Goal: Task Accomplishment & Management: Use online tool/utility

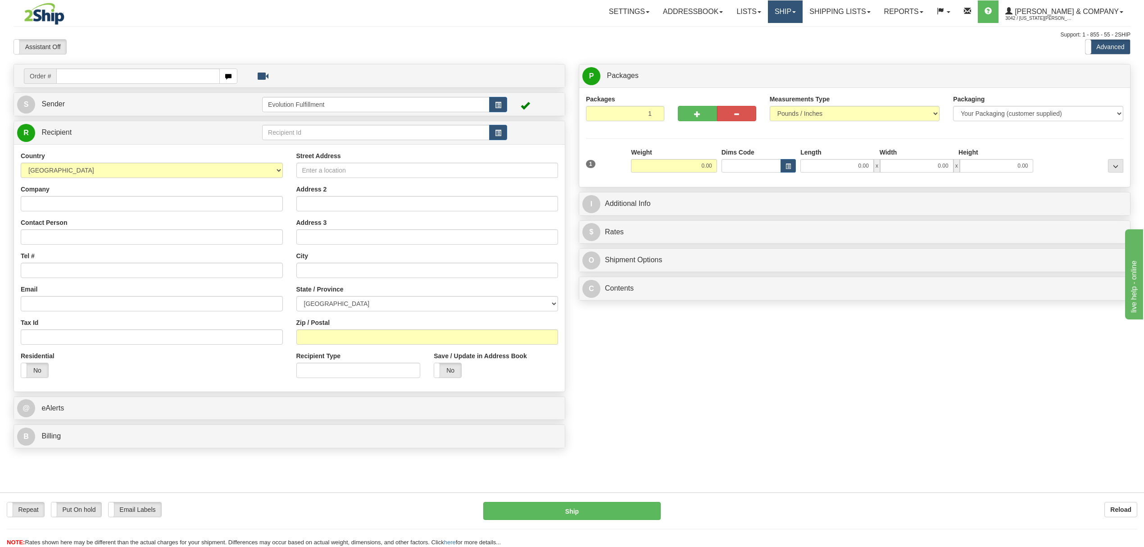
click at [803, 17] on link "Ship" at bounding box center [785, 11] width 35 height 23
click at [802, 47] on link "OnHold / Order Queue" at bounding box center [762, 43] width 82 height 12
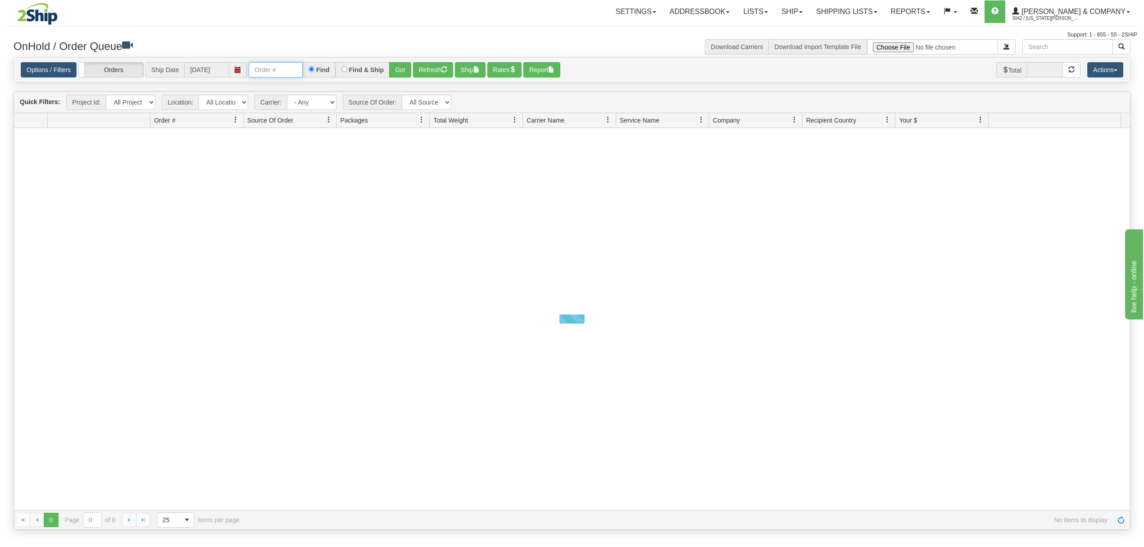
click at [300, 74] on input "text" at bounding box center [276, 69] width 54 height 15
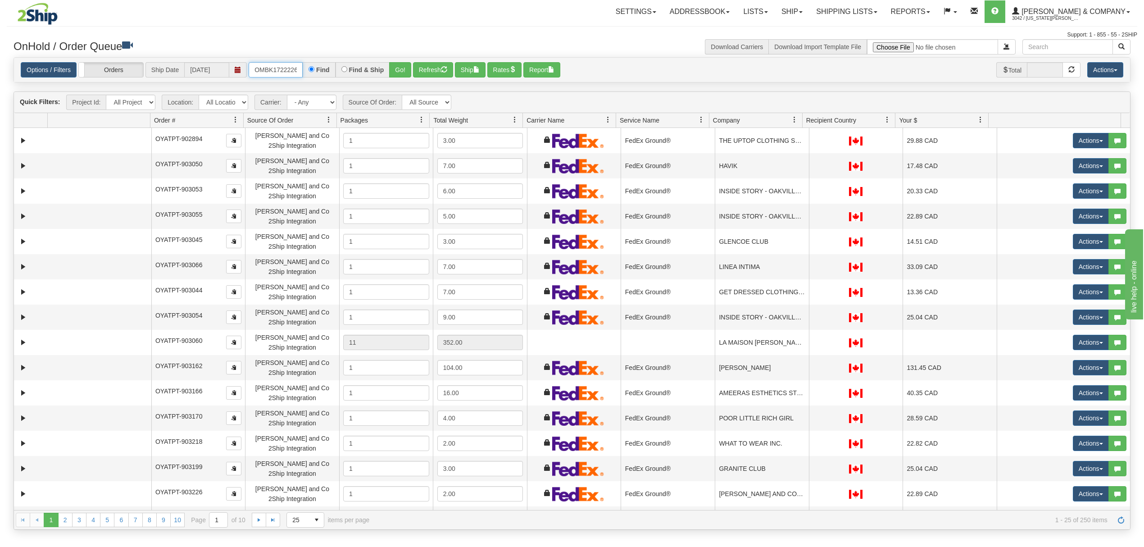
type input "OMBK17222268"
click at [408, 74] on button "Go!" at bounding box center [400, 69] width 22 height 15
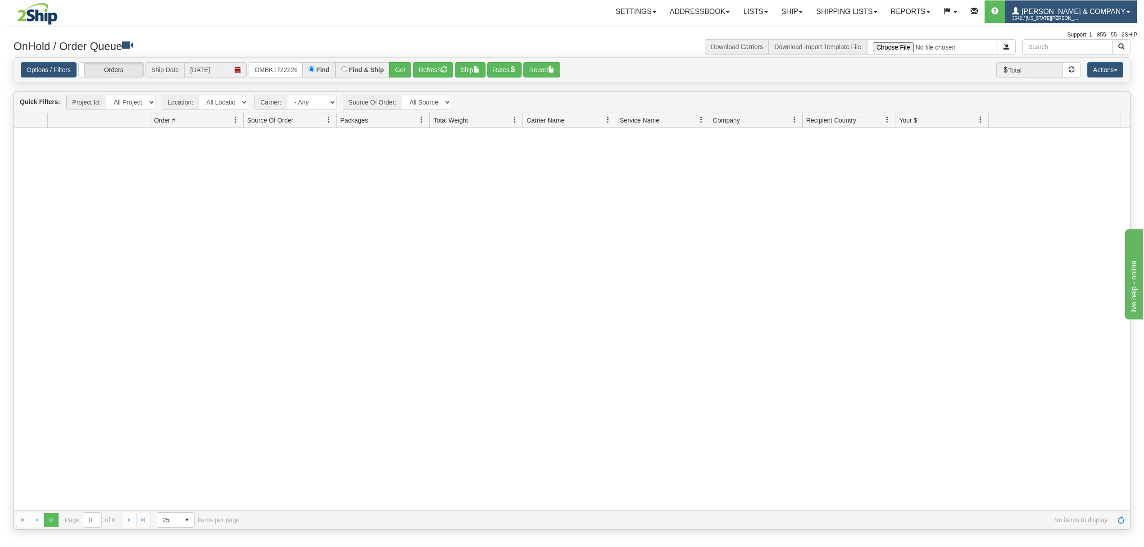
click at [1080, 16] on span "3042 / Montana Yates" at bounding box center [1046, 18] width 68 height 9
click at [1077, 56] on span "LOG OUT" at bounding box center [1076, 54] width 28 height 7
